Goal: Task Accomplishment & Management: Manage account settings

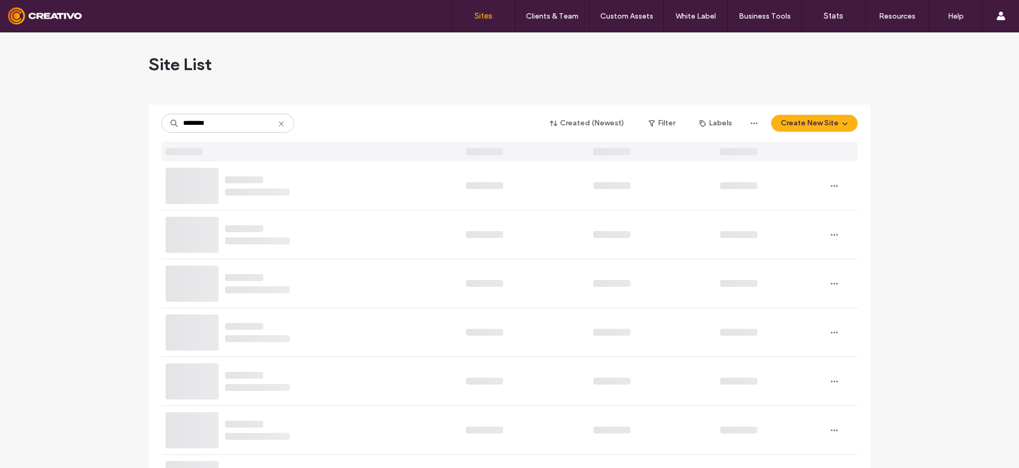
type input "********"
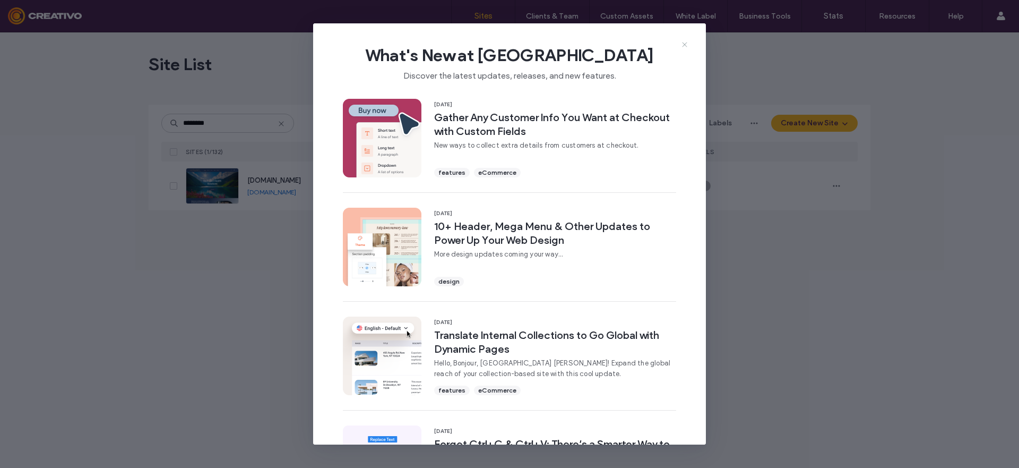
click at [682, 43] on icon at bounding box center [684, 44] width 8 height 8
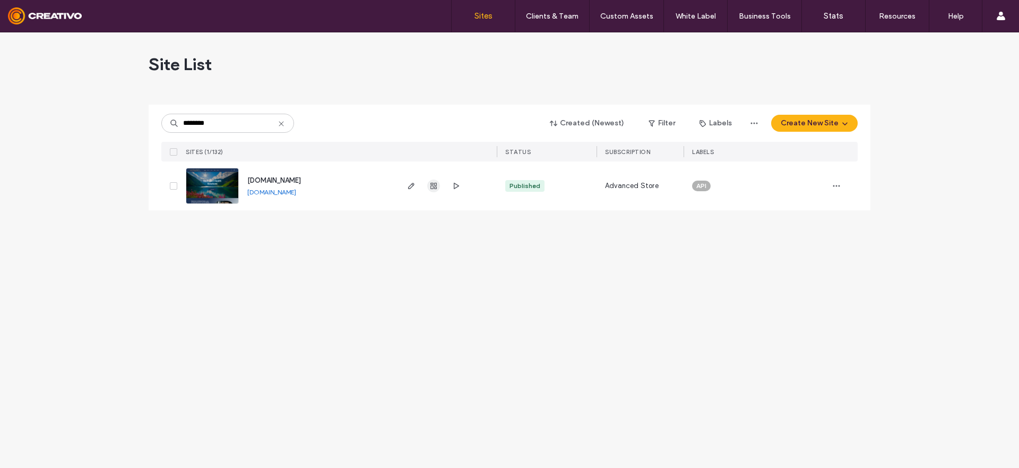
click at [432, 186] on use "button" at bounding box center [433, 186] width 6 height 6
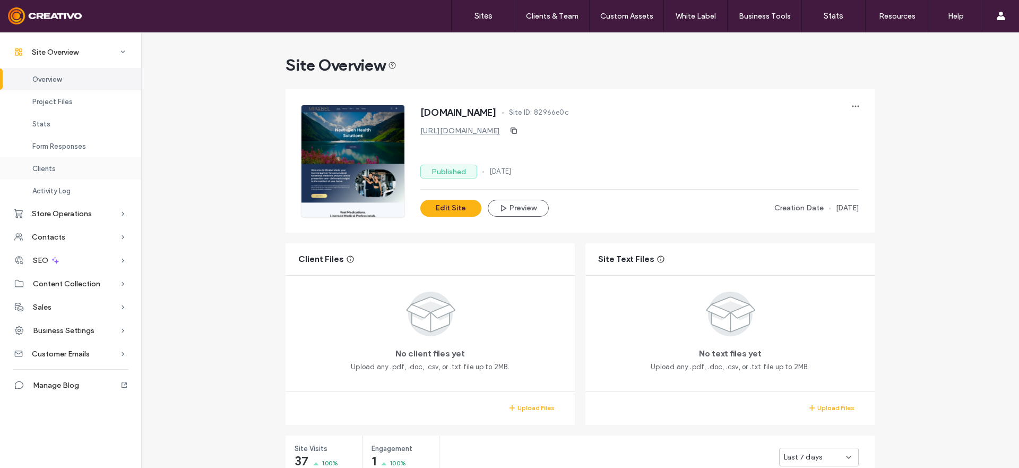
click at [66, 169] on div "Clients" at bounding box center [70, 168] width 141 height 22
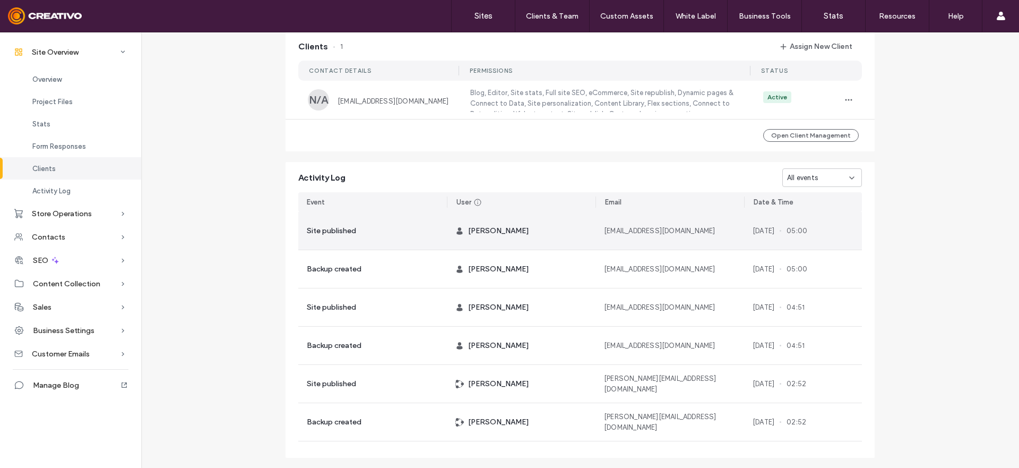
scroll to position [820, 0]
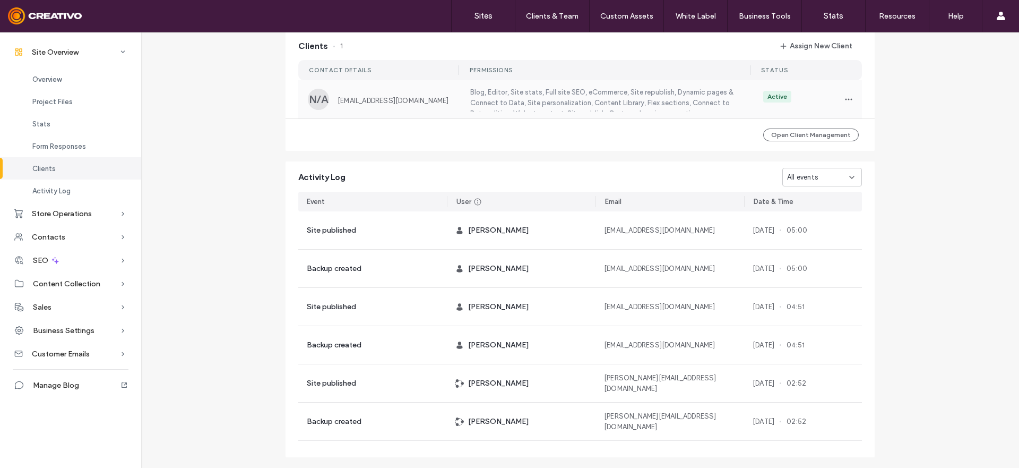
click at [520, 106] on label "Blog, Editor, Site stats, Full site SEO, eCommerce, Site republish, Dynamic pag…" at bounding box center [603, 99] width 269 height 24
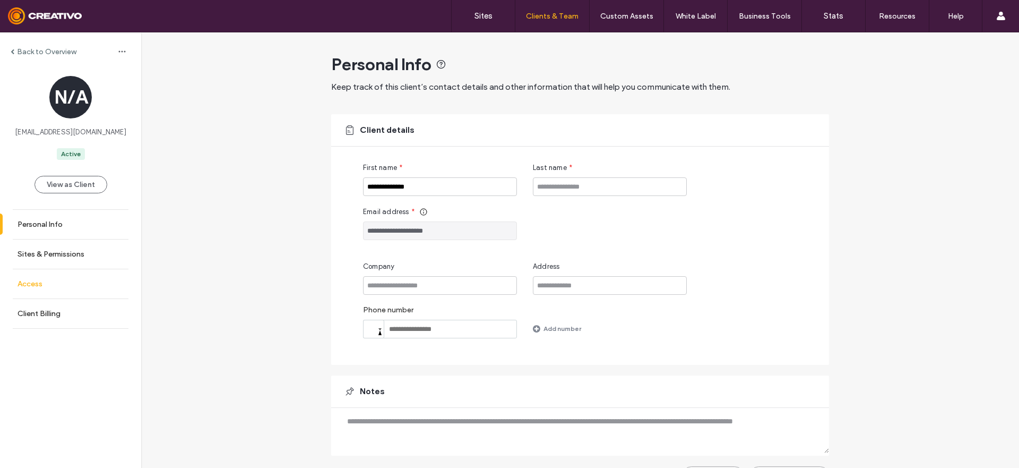
click at [63, 271] on link "Access" at bounding box center [70, 283] width 141 height 29
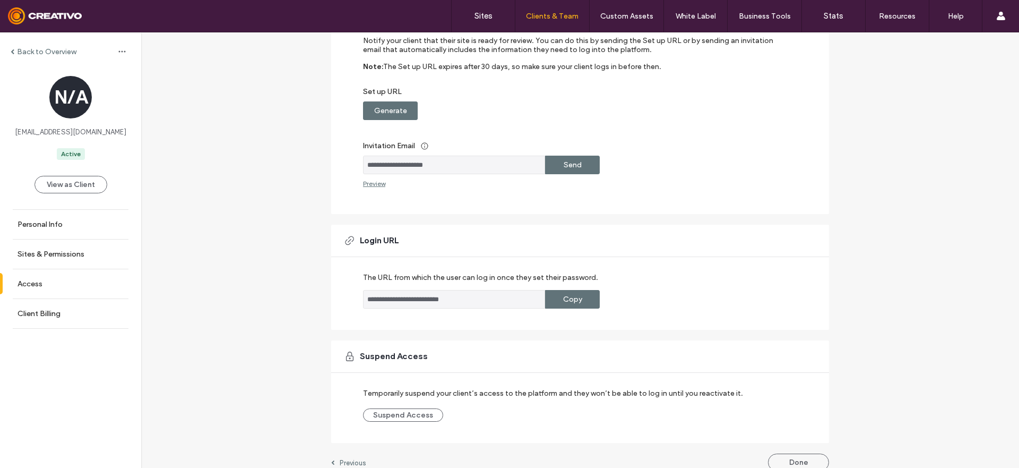
scroll to position [140, 0]
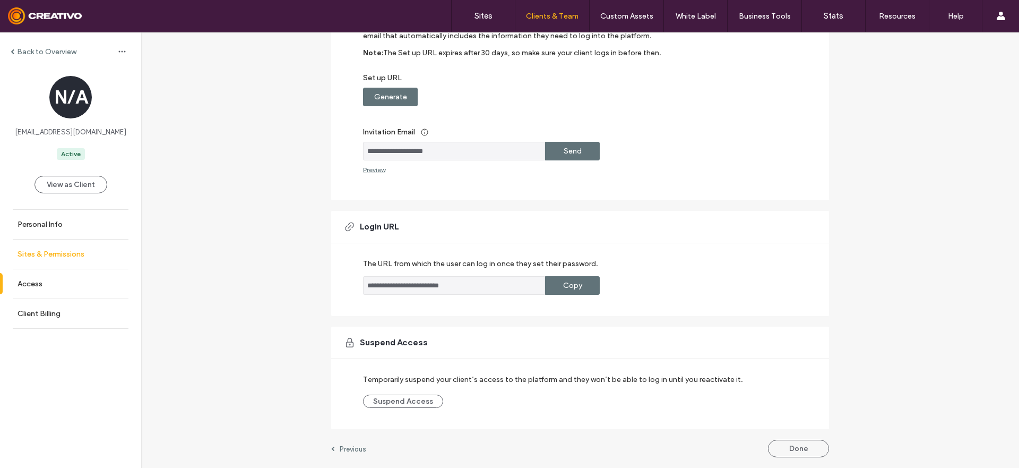
click at [51, 250] on label "Sites & Permissions" at bounding box center [51, 253] width 67 height 9
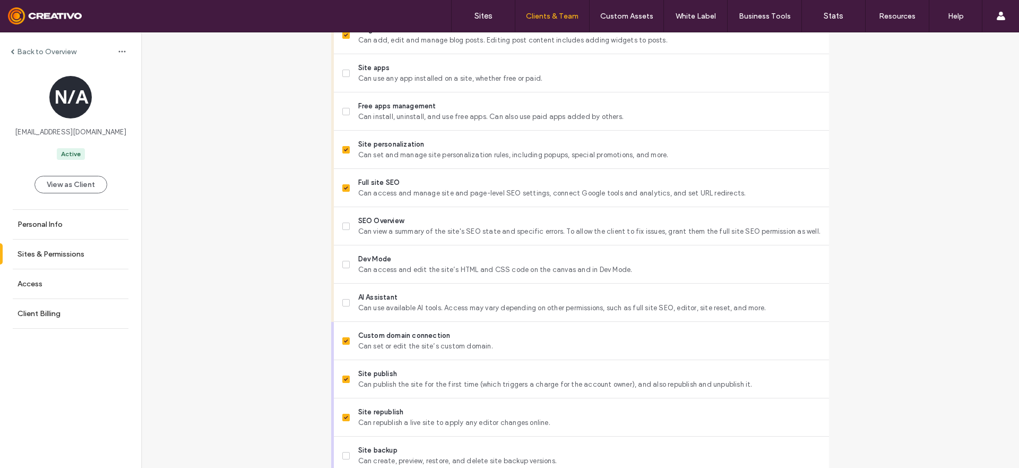
scroll to position [737, 0]
click at [92, 187] on button "View as Client" at bounding box center [70, 185] width 73 height 18
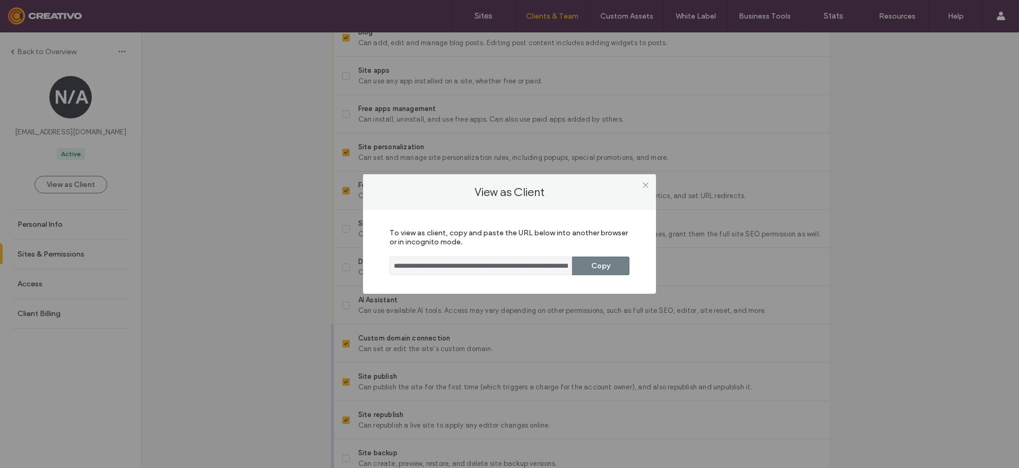
click at [585, 271] on button "Copy" at bounding box center [600, 265] width 57 height 19
click at [644, 185] on icon at bounding box center [646, 185] width 8 height 8
